Goal: Task Accomplishment & Management: Complete application form

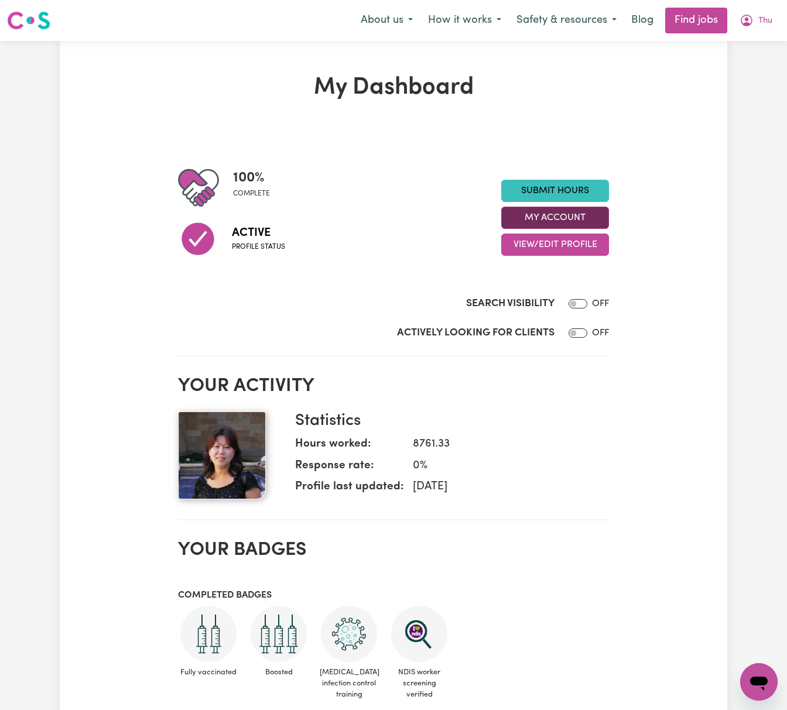
click at [595, 224] on button "My Account" at bounding box center [555, 218] width 108 height 22
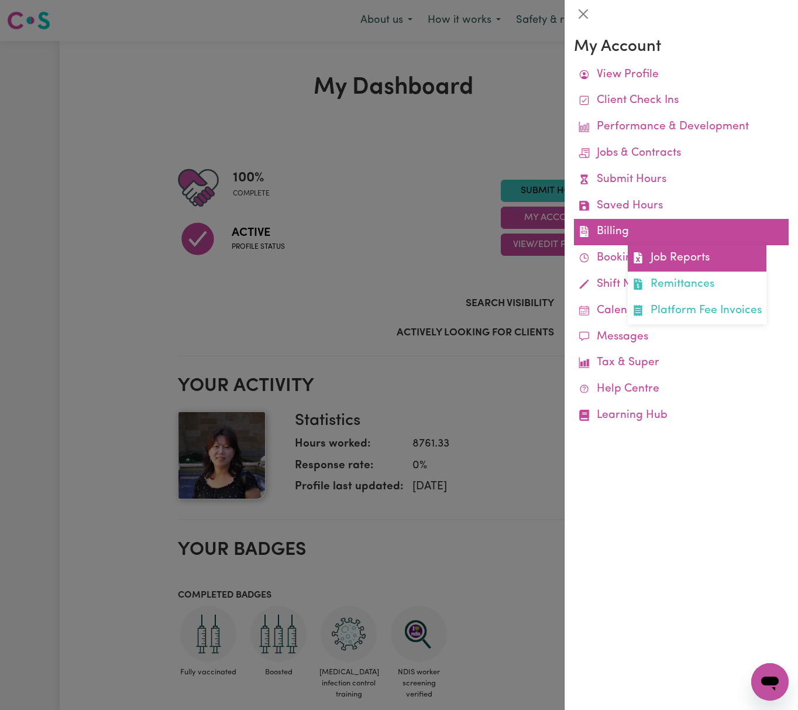
click at [667, 262] on link "Job Reports" at bounding box center [697, 258] width 139 height 26
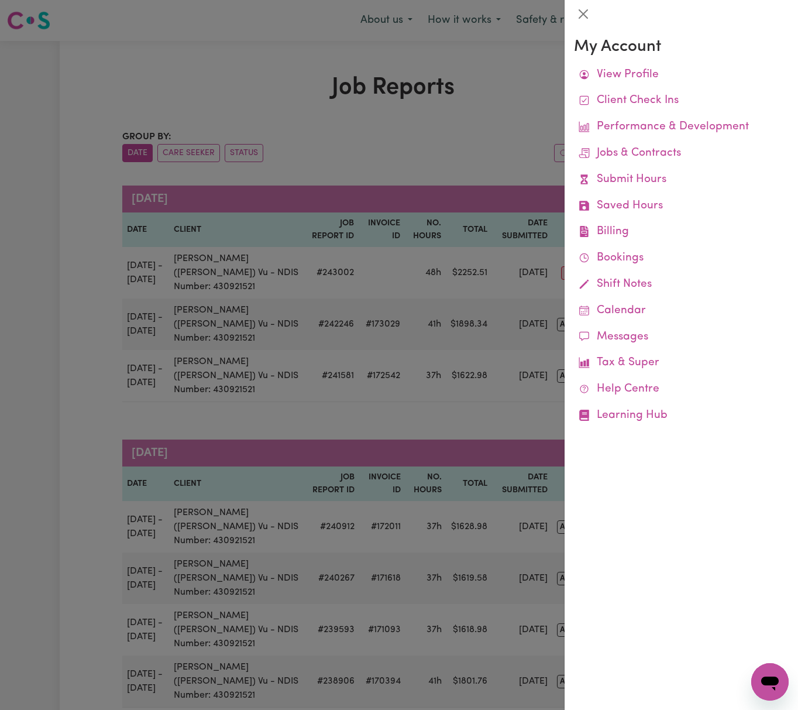
click at [467, 155] on div at bounding box center [399, 355] width 798 height 710
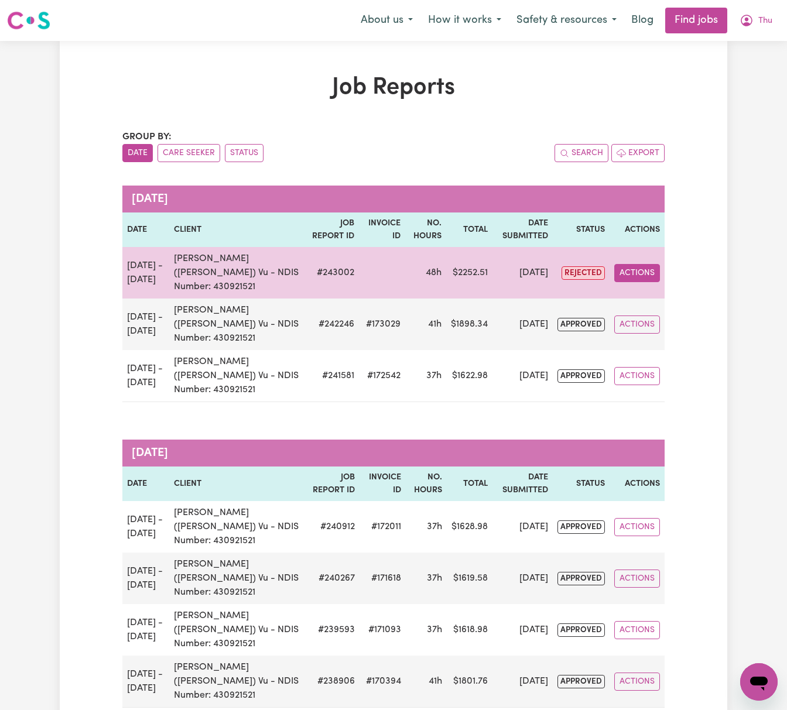
click at [633, 270] on button "Actions" at bounding box center [637, 273] width 46 height 18
click at [650, 290] on link "View Job Report" at bounding box center [665, 300] width 100 height 23
select select "pm"
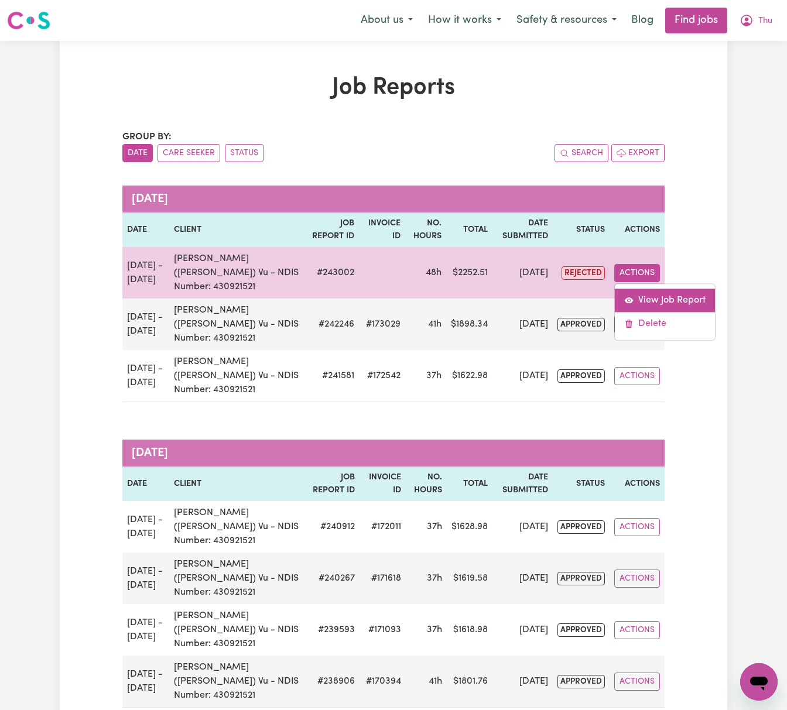
select select "pm"
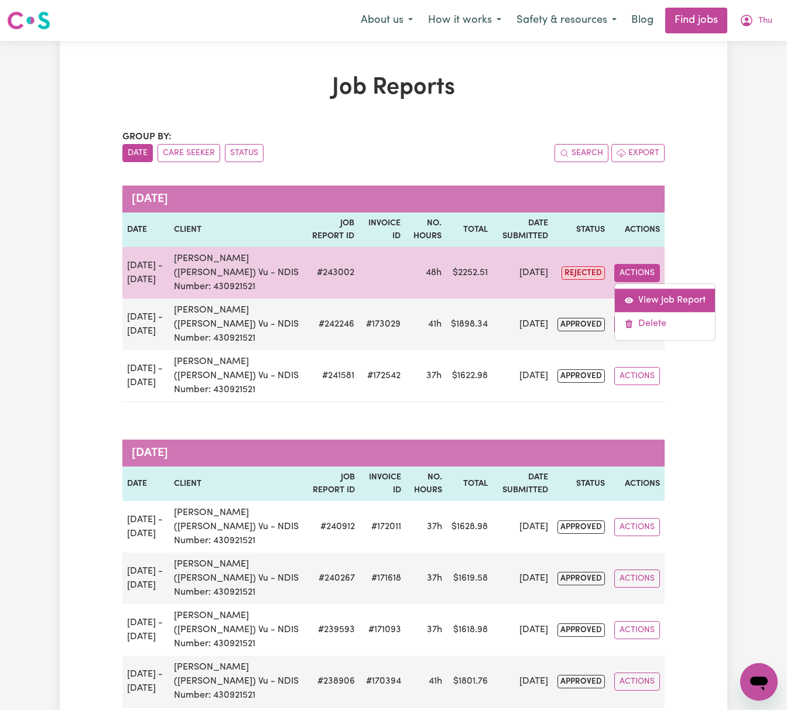
select select "pm"
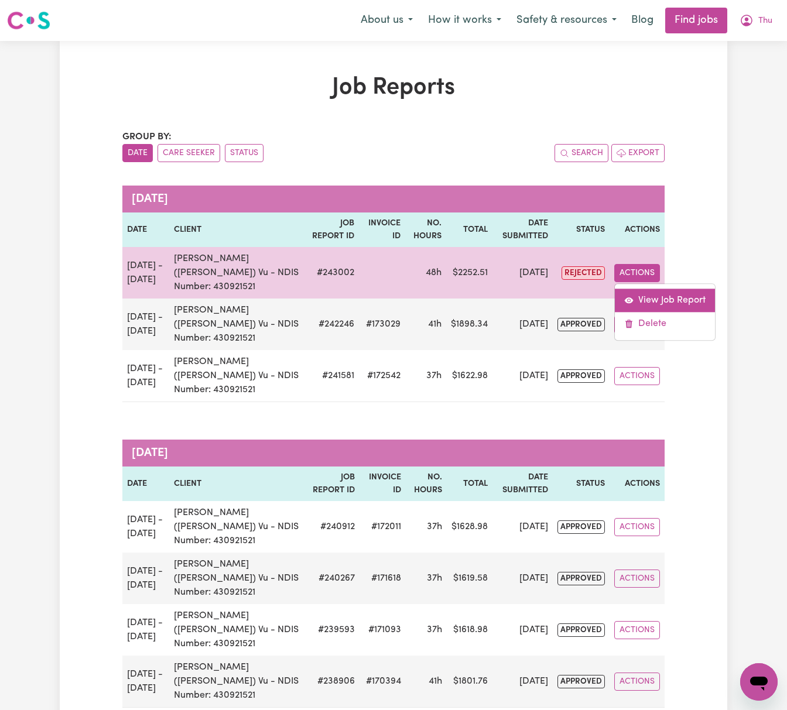
select select "pm"
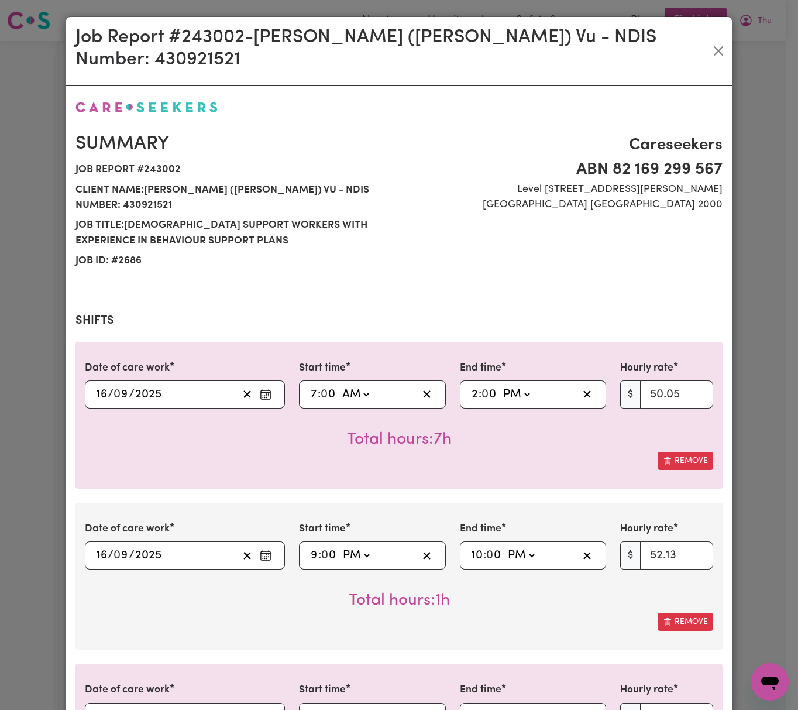
select select "50.05-Weekday"
select select "52.13-EveningCare"
select select "29.43-Overnight"
select select "50.05-Weekday"
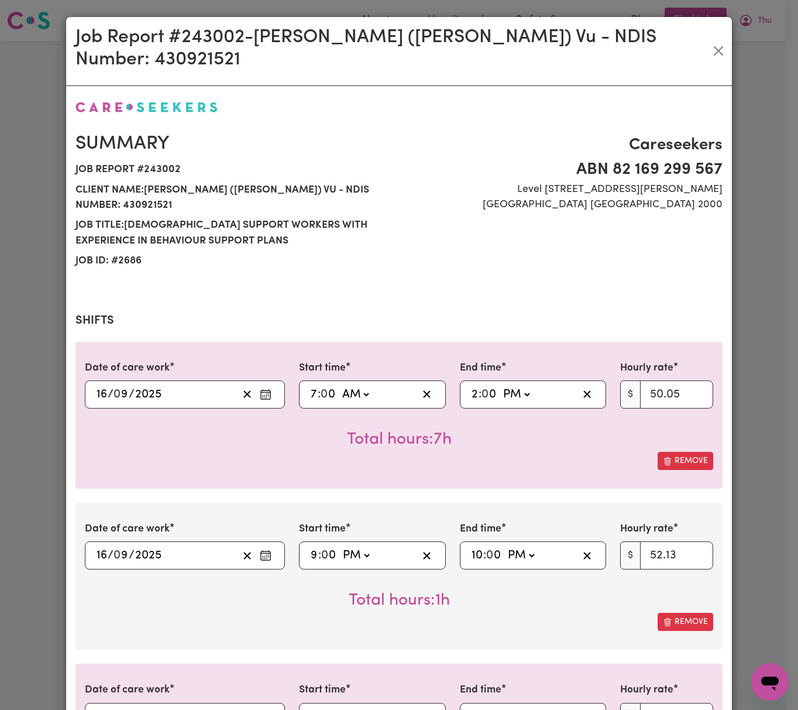
select select "52.13-EveningCare"
select select "29.43-Overnight"
select select "50.05-Weekday"
select select "72.9-[DATE]"
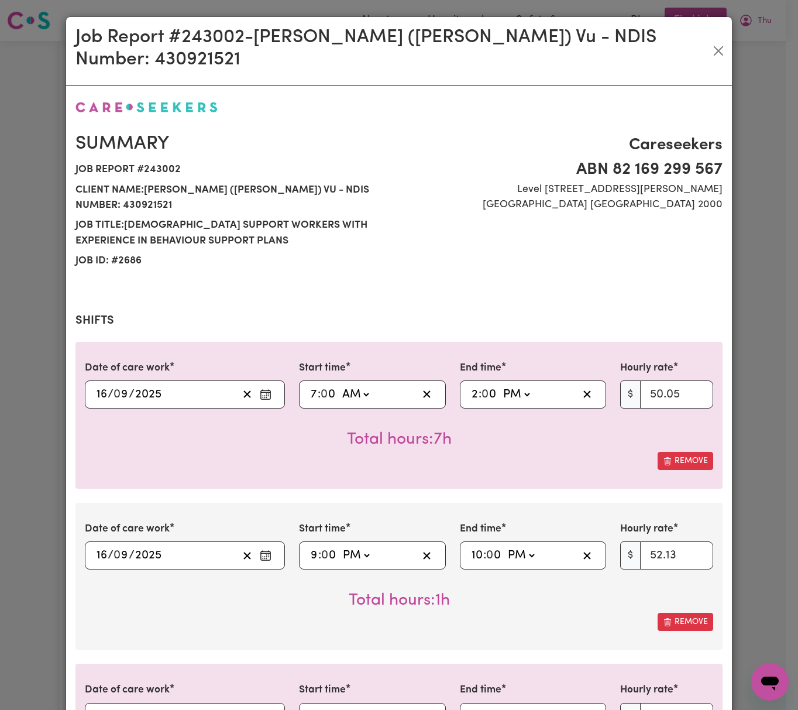
select select "90.04-[DATE]"
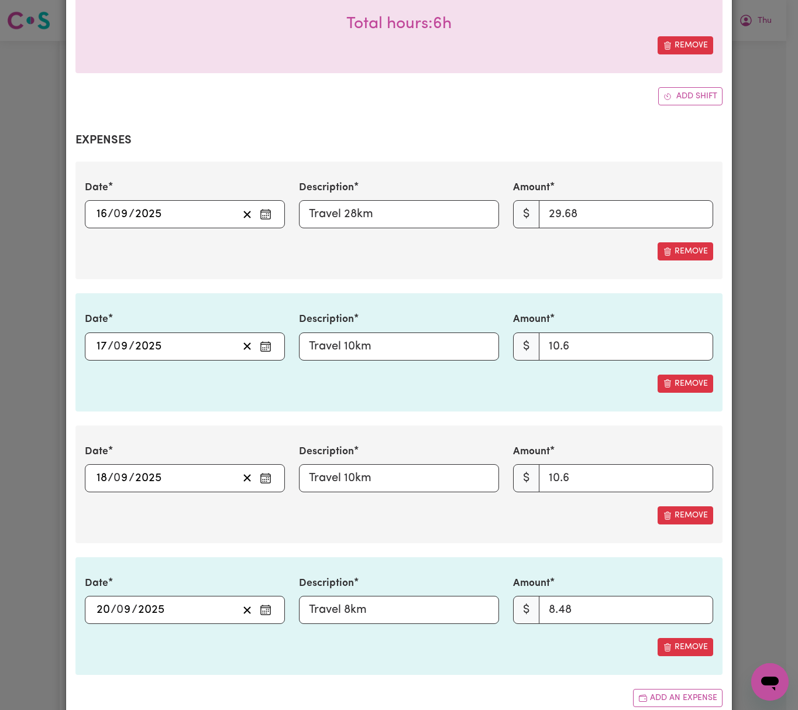
scroll to position [2028, 0]
drag, startPoint x: 579, startPoint y: 183, endPoint x: 499, endPoint y: 194, distance: 81.0
click at [499, 194] on div "Date [DATE] 16 / 0 9 / 2025 Description Travel 28km Amount $ 29.68" at bounding box center [399, 203] width 643 height 48
type input "28"
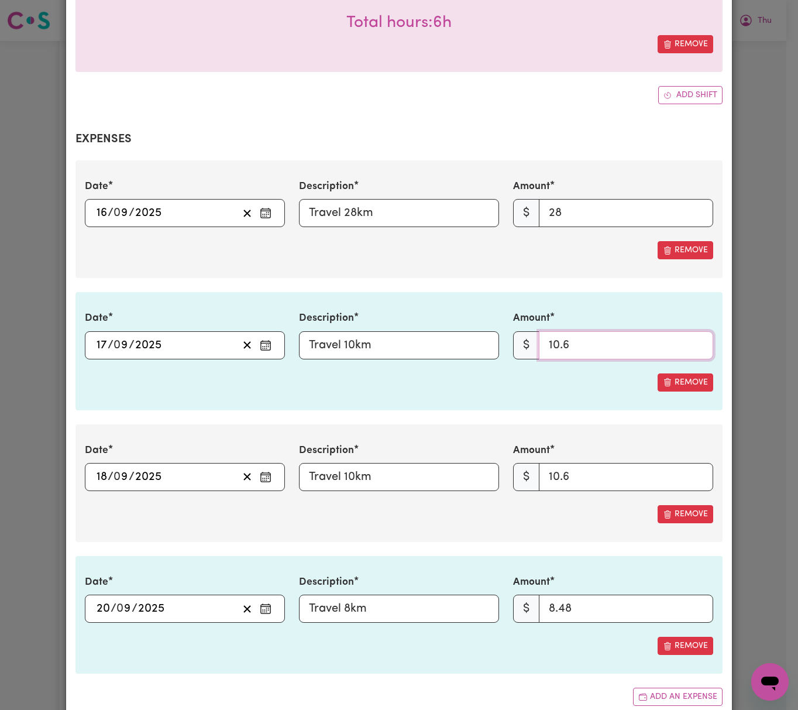
drag, startPoint x: 534, startPoint y: 310, endPoint x: 515, endPoint y: 310, distance: 18.7
click at [515, 331] on div "$ 10.6" at bounding box center [613, 345] width 200 height 28
type input "10"
drag, startPoint x: 586, startPoint y: 442, endPoint x: 513, endPoint y: 454, distance: 74.1
click at [513, 463] on div "$ 10.6" at bounding box center [613, 477] width 200 height 28
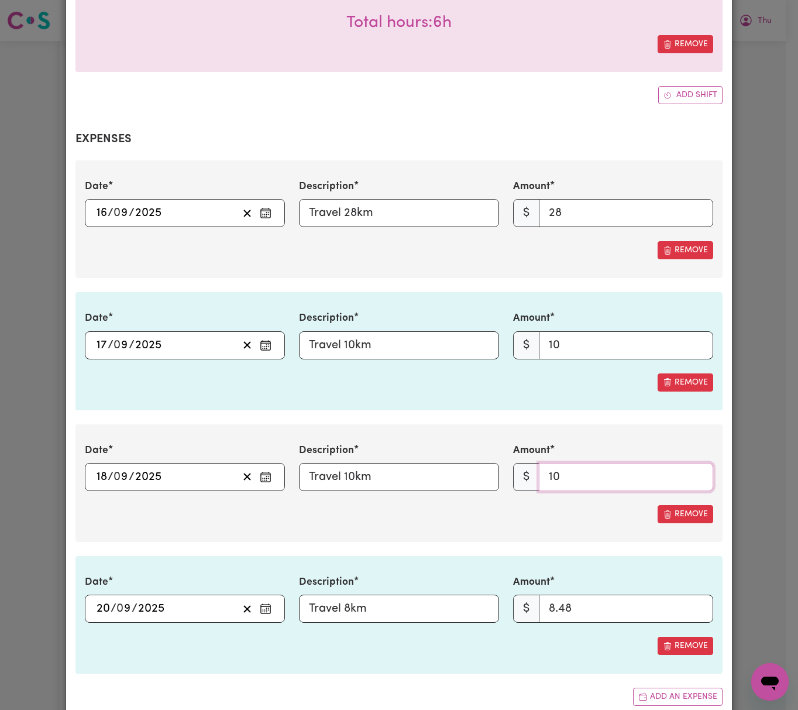
type input "10"
drag, startPoint x: 584, startPoint y: 585, endPoint x: 475, endPoint y: 579, distance: 109.0
click at [475, 579] on div "Date [DATE] 20 / 0 9 / 2025 Description Travel 8km Amount $ 8.48" at bounding box center [399, 599] width 643 height 48
type input "8"
click at [413, 199] on input "Travel 28km" at bounding box center [399, 213] width 200 height 28
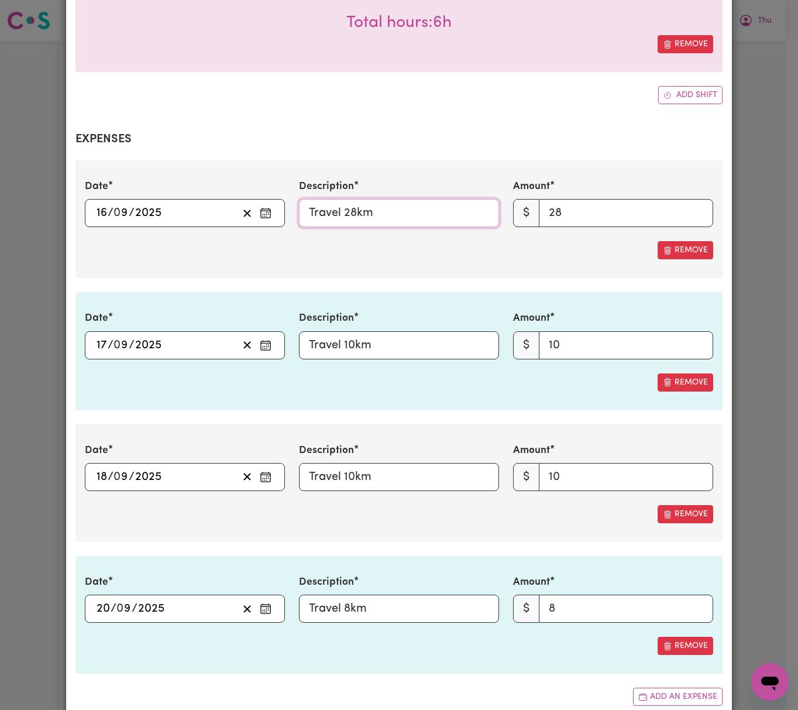
paste input "[Mileage @ $1/ km / 04_590_0125_6_1]"
type input "Travel 28km [Mileage @ $1/ km / 04_590_0125_6_1]"
click at [416, 331] on input "Travel 10km" at bounding box center [399, 345] width 200 height 28
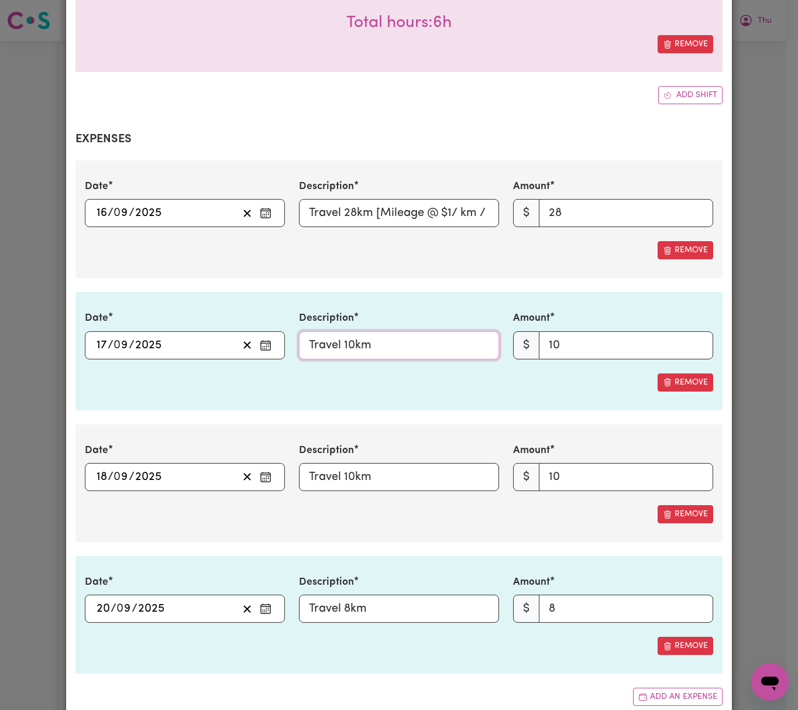
paste input "[Mileage @ $1/ km / 04_590_0125_6_1]"
type input "Travel 10km [Mileage @ $1/ km / 04_590_0125_6_1]"
click at [399, 463] on input "Travel 10km" at bounding box center [399, 477] width 200 height 28
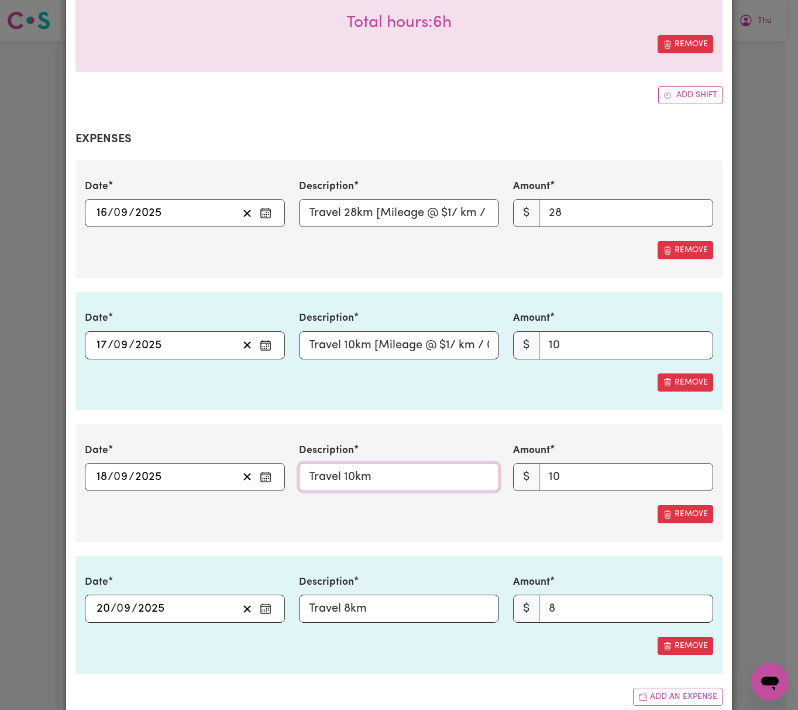
paste input "[Mileage @ $1/ km / 04_590_0125_6_1]"
type input "Travel 10km [Mileage @ $1/ km / 04_590_0125_6_1]"
click at [429, 595] on input "Travel 8km" at bounding box center [399, 609] width 200 height 28
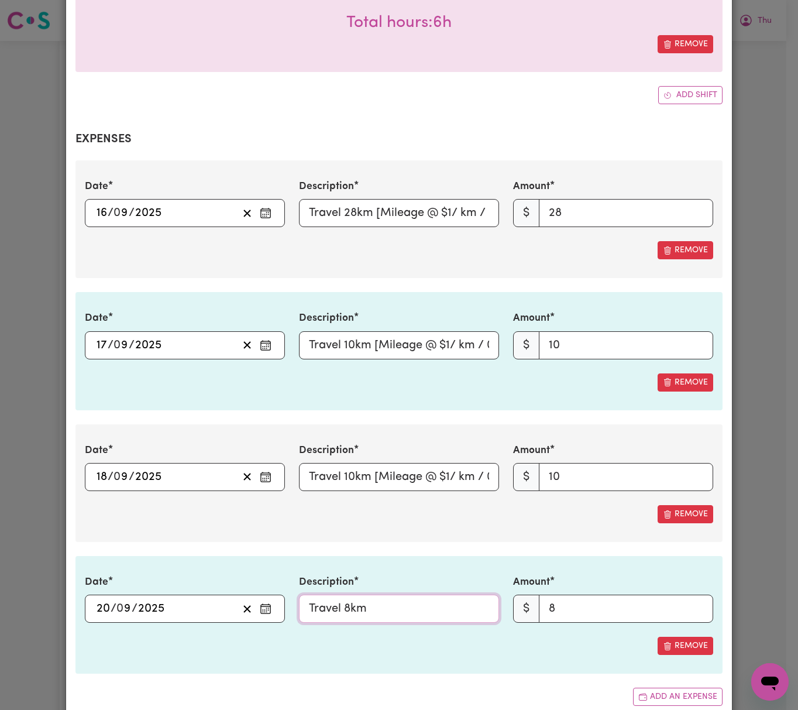
paste input "[Mileage @ $1/ km / 04_590_0125_6_1]"
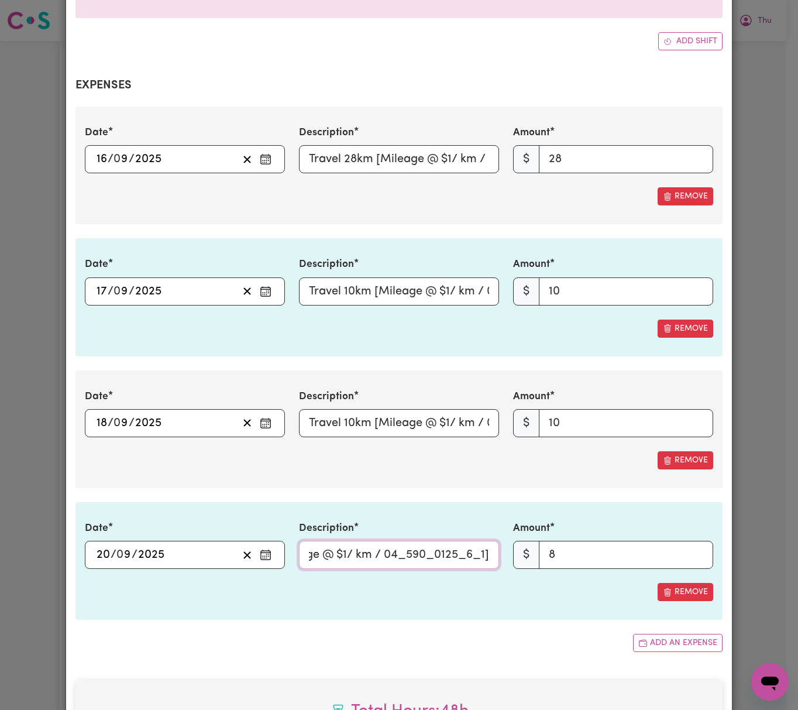
scroll to position [2283, 0]
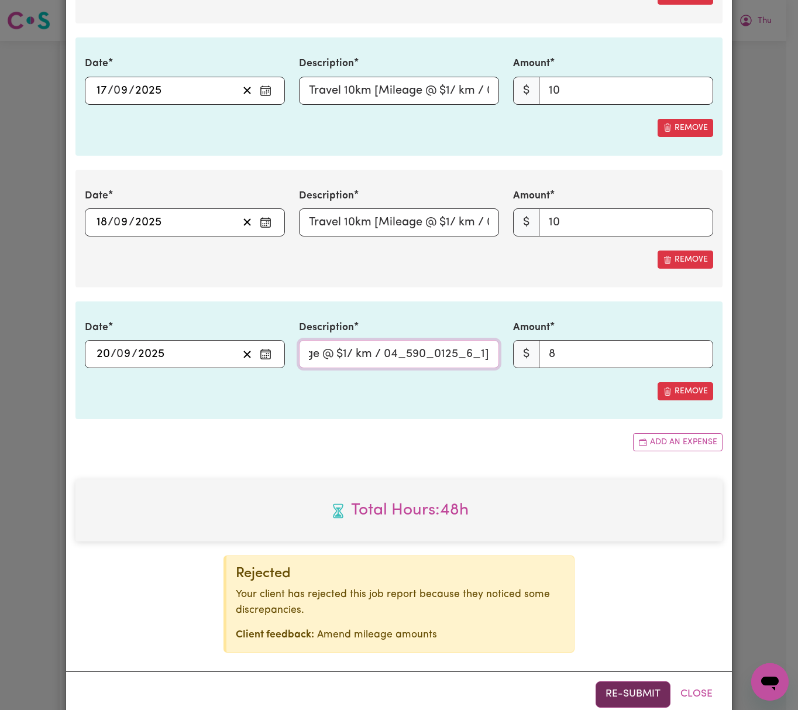
type input "Travel 8km [Mileage @ $1/ km / 04_590_0125_6_1]"
click at [638, 681] on button "Re-submit" at bounding box center [633, 694] width 75 height 26
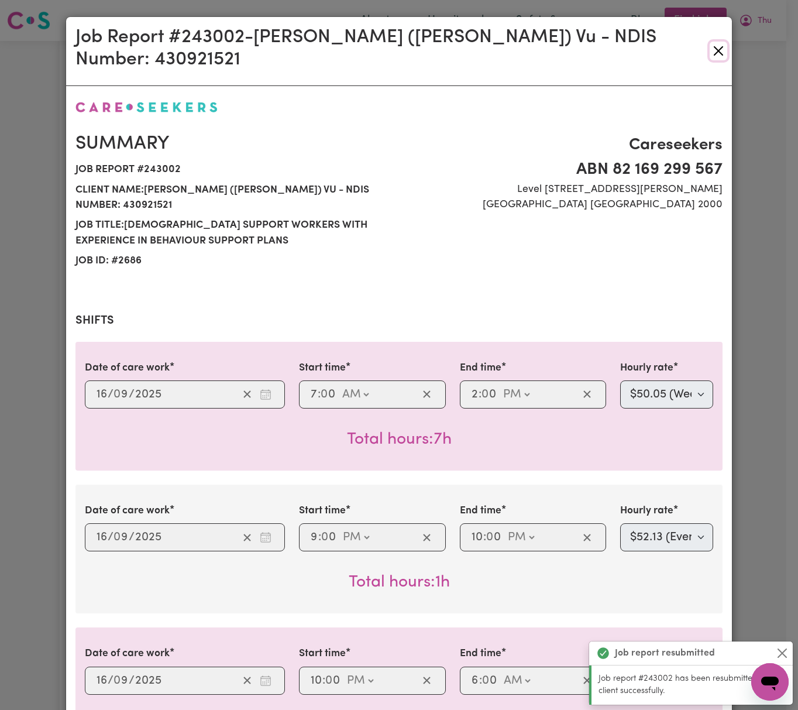
click at [719, 42] on button "Close" at bounding box center [719, 51] width 18 height 19
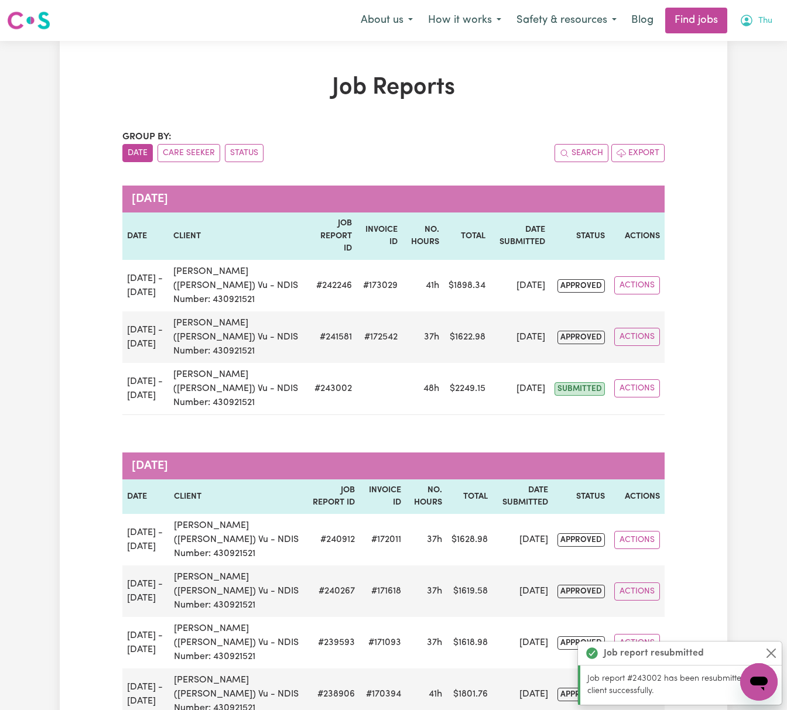
click at [766, 24] on span "Thu" at bounding box center [765, 21] width 14 height 13
click at [757, 85] on link "Logout" at bounding box center [732, 89] width 92 height 22
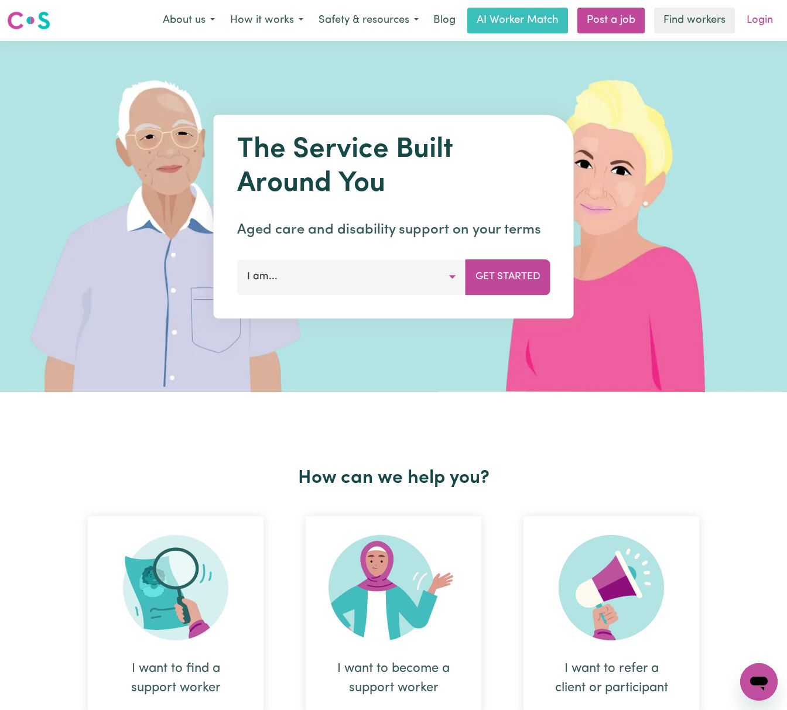
click at [748, 19] on link "Login" at bounding box center [759, 21] width 40 height 26
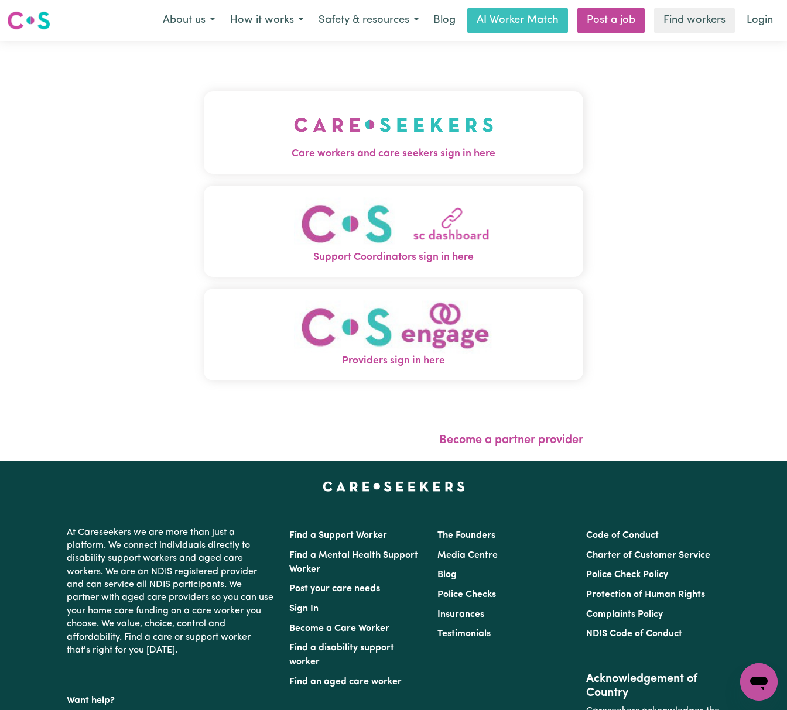
click at [387, 143] on img "Care workers and care seekers sign in here" at bounding box center [394, 124] width 200 height 43
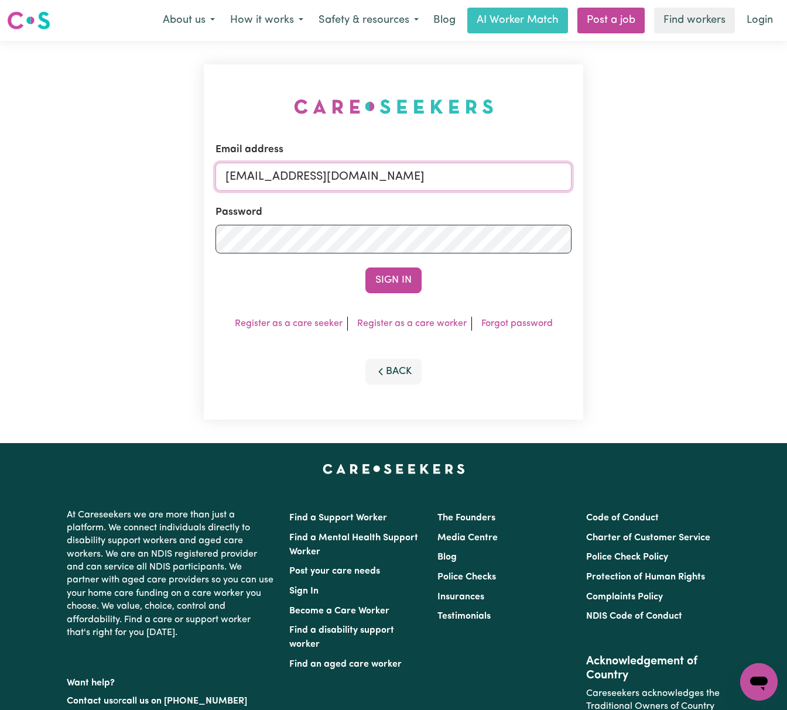
drag, startPoint x: 288, startPoint y: 171, endPoint x: 755, endPoint y: 171, distance: 467.0
click at [755, 171] on div "Email address [EMAIL_ADDRESS][DOMAIN_NAME] Password Sign In Register as a care …" at bounding box center [393, 242] width 787 height 402
paste input "LeahTaggartIC"
type input "[EMAIL_ADDRESS][DOMAIN_NAME]"
click at [365, 267] on button "Sign In" at bounding box center [393, 280] width 56 height 26
